Goal: Task Accomplishment & Management: Use online tool/utility

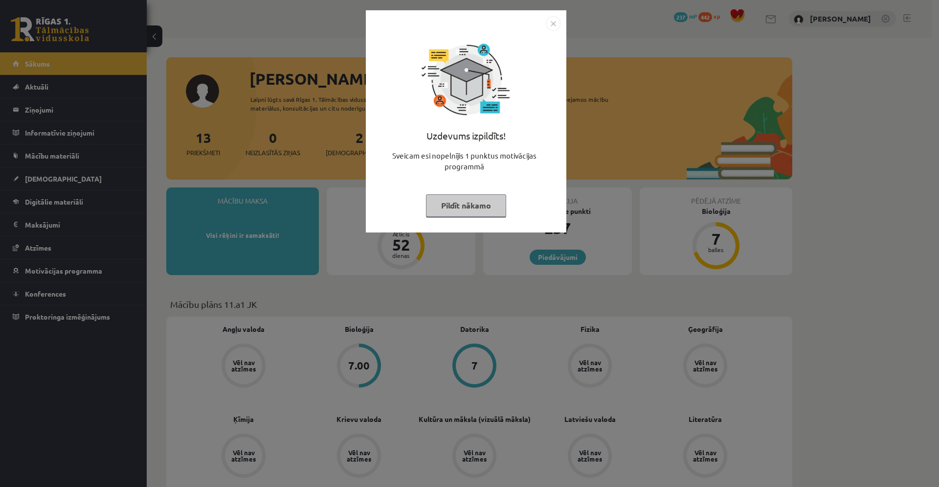
click at [471, 202] on button "Pildīt nākamo" at bounding box center [466, 205] width 80 height 22
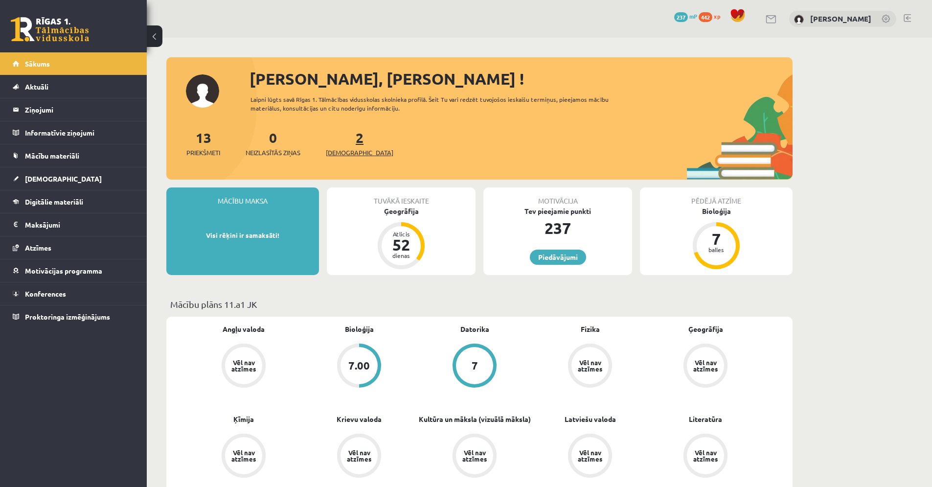
click at [338, 150] on span "[DEMOGRAPHIC_DATA]" at bounding box center [359, 153] width 67 height 10
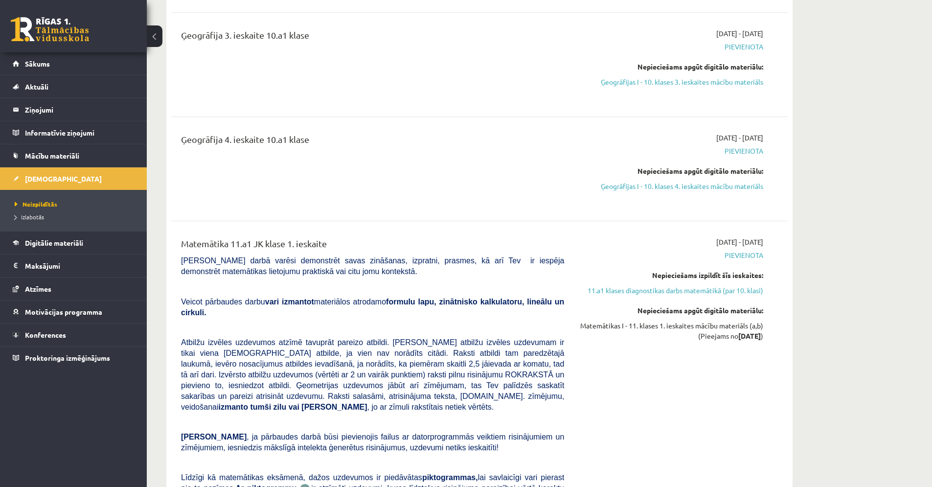
scroll to position [1896, 0]
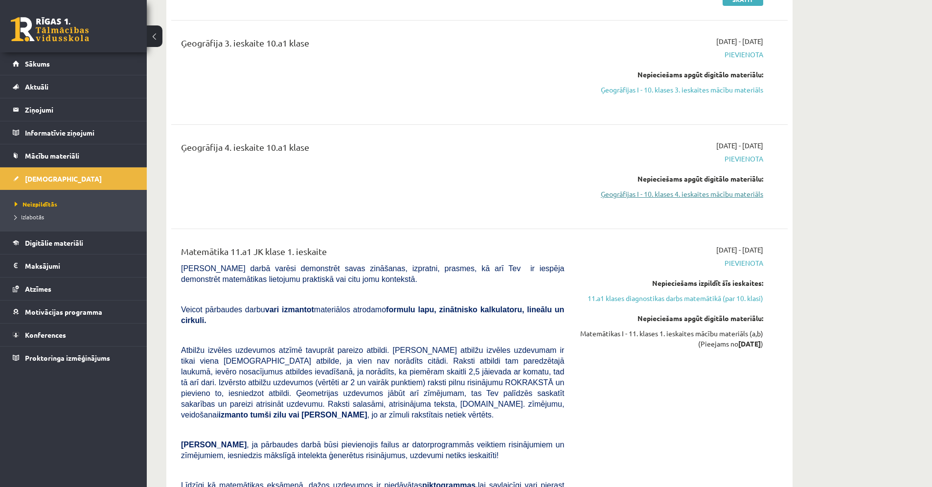
click at [742, 194] on link "Ģeogrāfijas I - 10. klases 4. ieskaites mācību materiāls" at bounding box center [671, 194] width 184 height 10
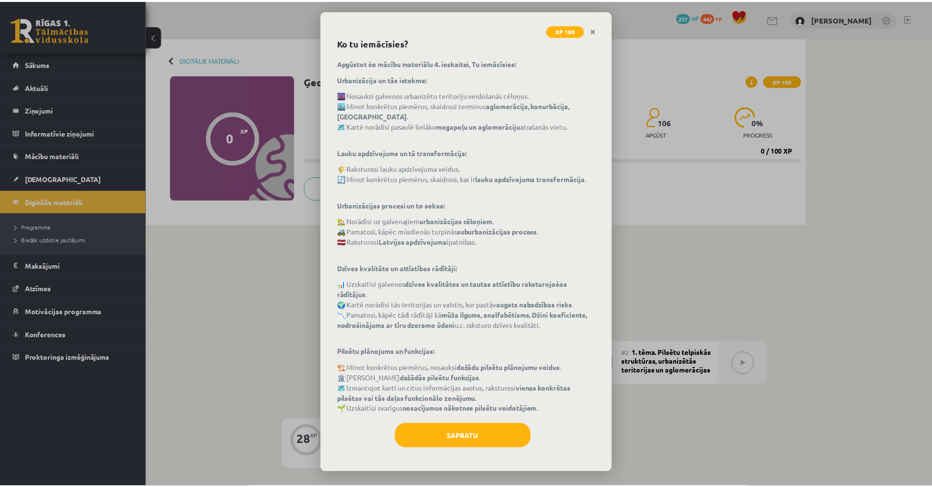
scroll to position [55, 0]
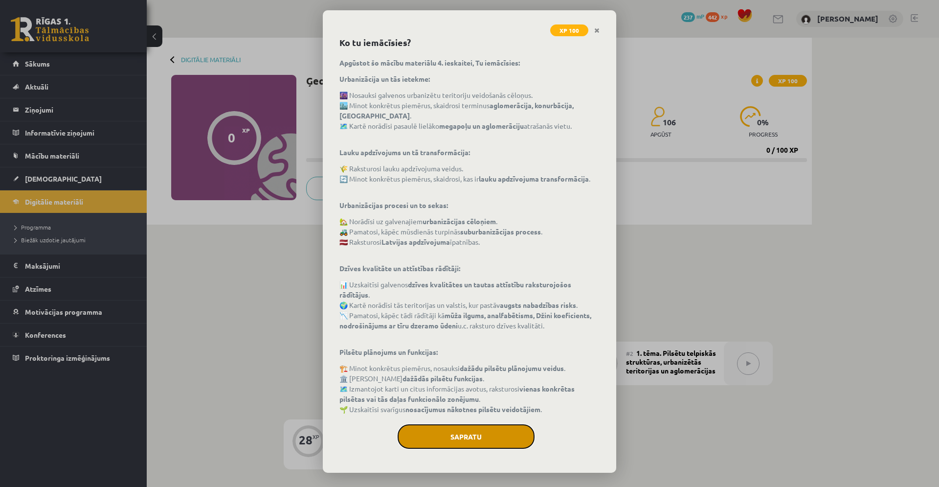
click at [462, 437] on button "Sapratu" at bounding box center [466, 436] width 137 height 24
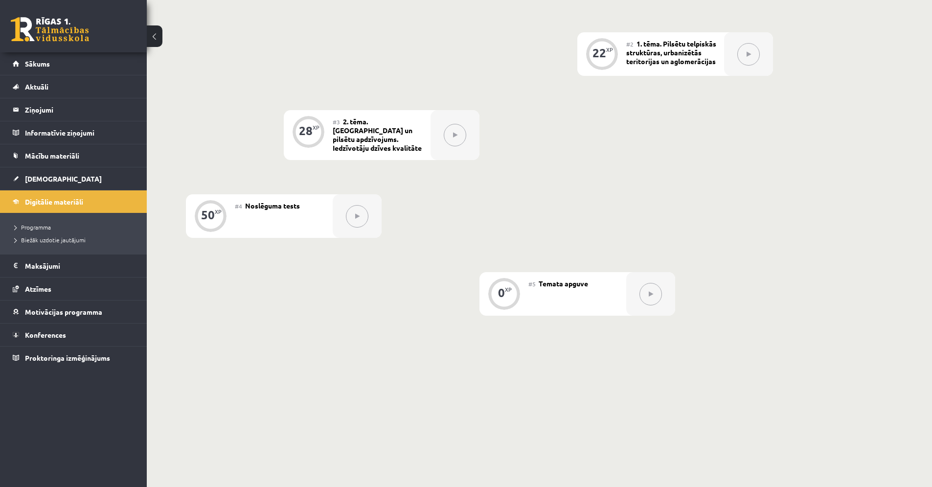
scroll to position [223, 0]
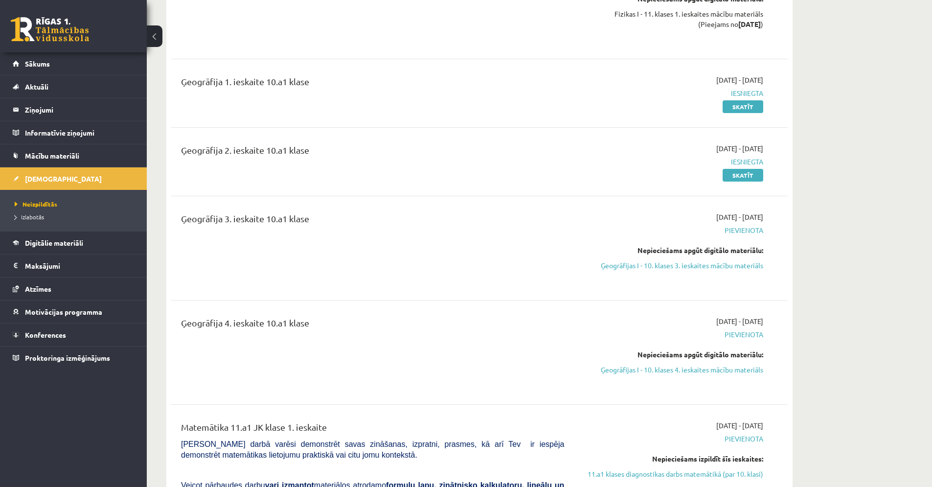
scroll to position [1714, 0]
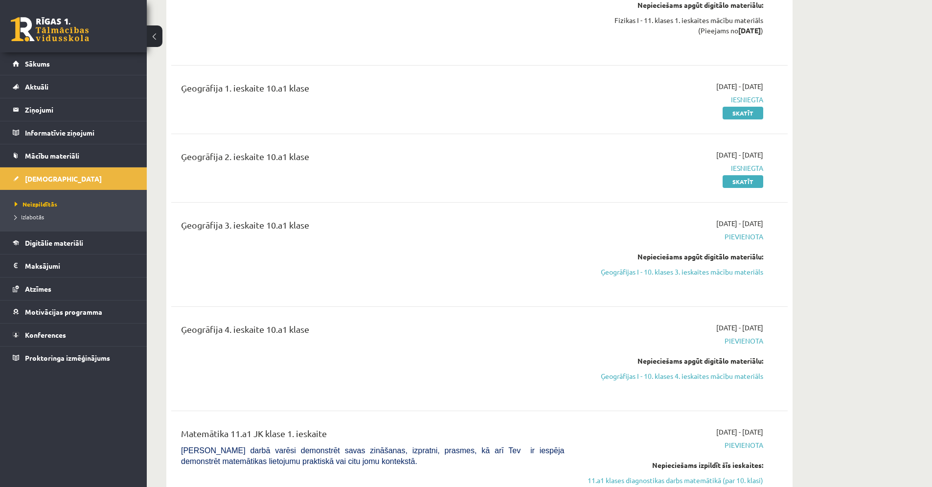
click at [29, 23] on link at bounding box center [50, 29] width 78 height 24
